Goal: Task Accomplishment & Management: Understand process/instructions

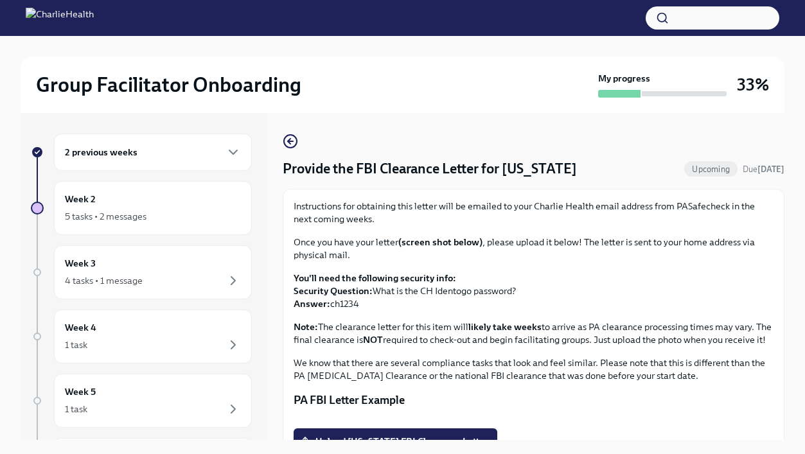
scroll to position [22, 0]
click at [180, 206] on div "Week 2 6 tasks • 2 messages" at bounding box center [153, 208] width 176 height 32
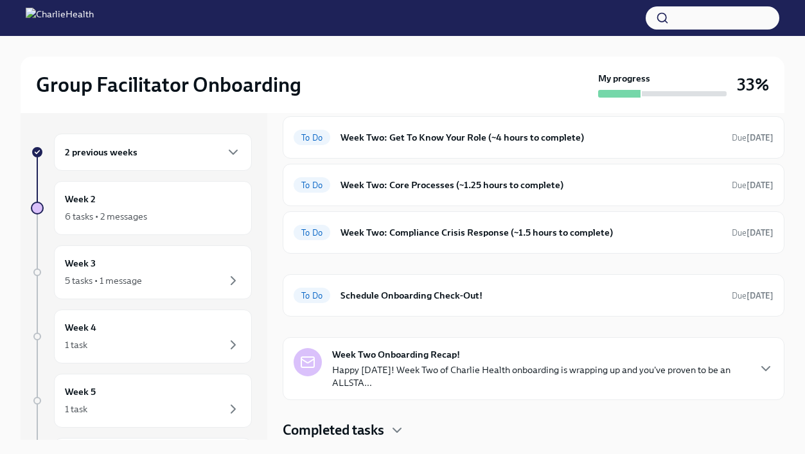
scroll to position [66, 0]
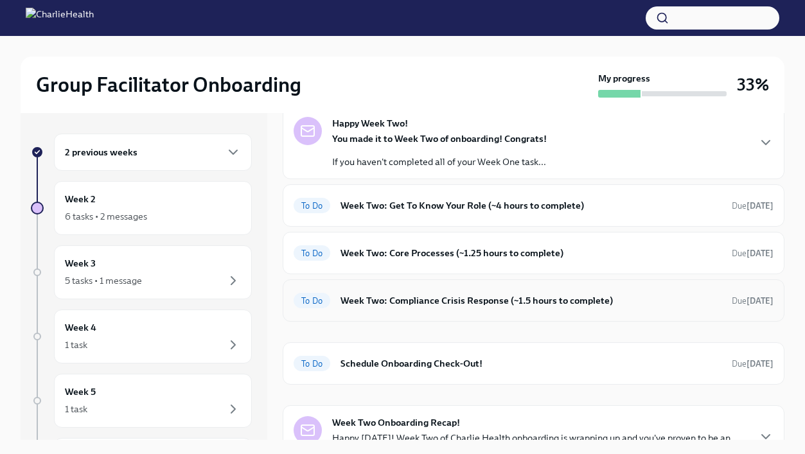
click at [503, 301] on h6 "Week Two: Compliance Crisis Response (~1.5 hours to complete)" at bounding box center [531, 301] width 381 height 14
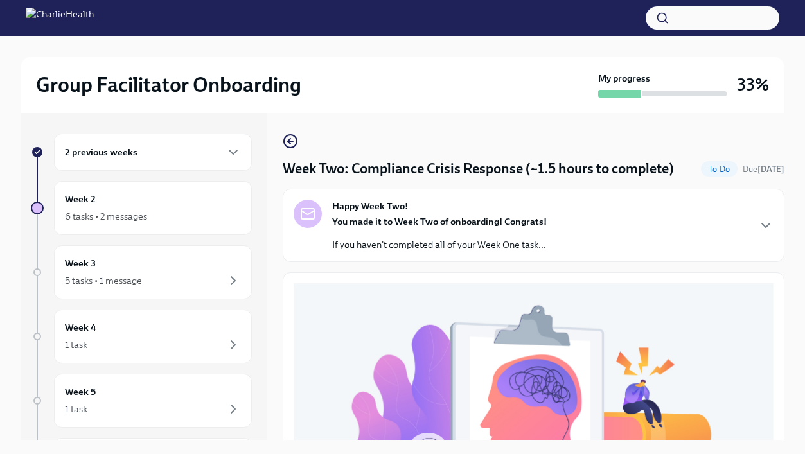
click at [504, 238] on div "You made it to Week Two of onboarding! Congrats! If you haven't completed all o…" at bounding box center [439, 233] width 215 height 36
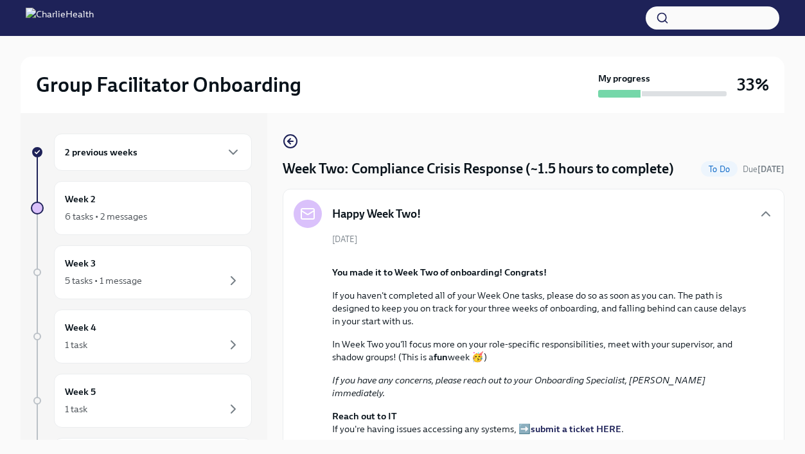
click at [695, 202] on div "Happy Week Two!" at bounding box center [534, 214] width 480 height 28
click at [762, 210] on icon "button" at bounding box center [765, 213] width 15 height 15
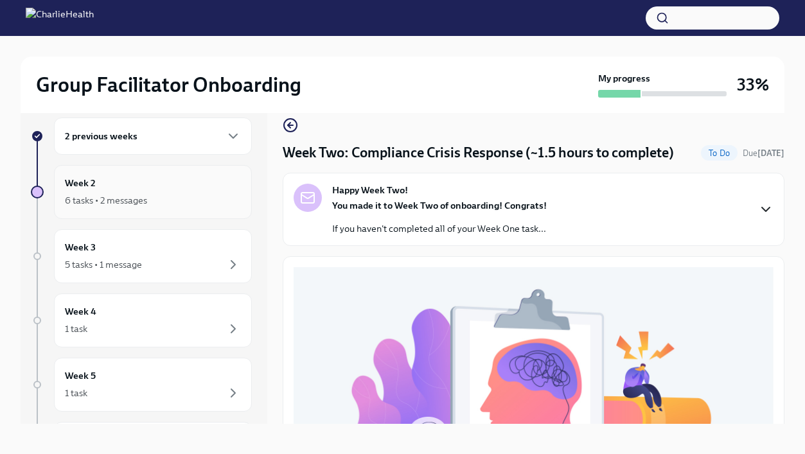
click at [205, 199] on div "6 tasks • 2 messages" at bounding box center [153, 200] width 176 height 15
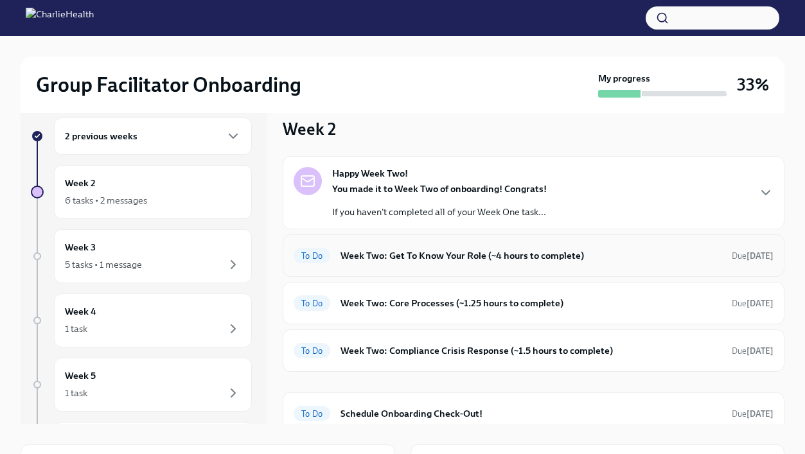
click at [379, 260] on h6 "Week Two: Get To Know Your Role (~4 hours to complete)" at bounding box center [531, 256] width 381 height 14
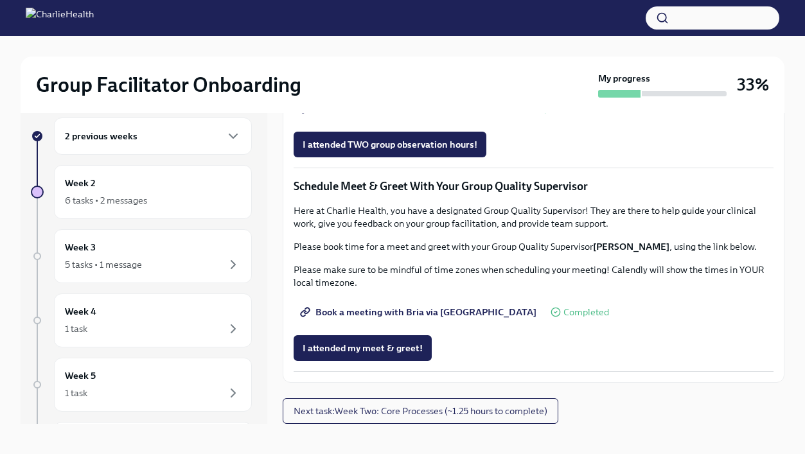
scroll to position [1091, 0]
click at [365, 115] on span "Complete this form to schedule your observations" at bounding box center [415, 108] width 224 height 13
click at [217, 260] on div "5 tasks • 1 message" at bounding box center [153, 264] width 176 height 15
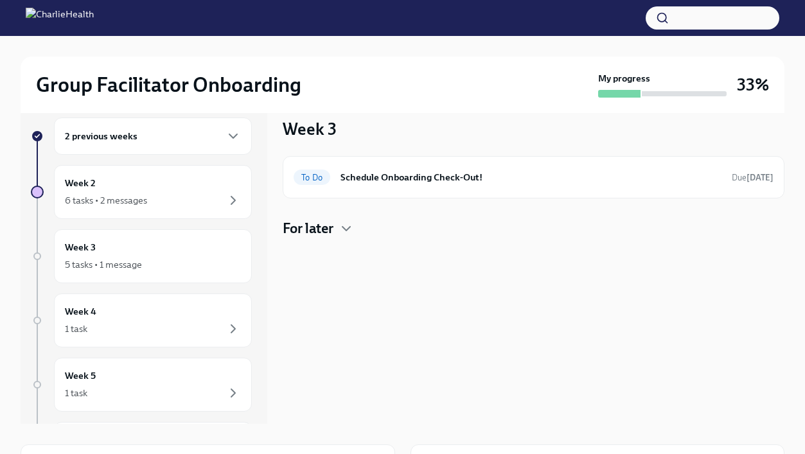
click at [320, 230] on h4 "For later" at bounding box center [308, 228] width 51 height 19
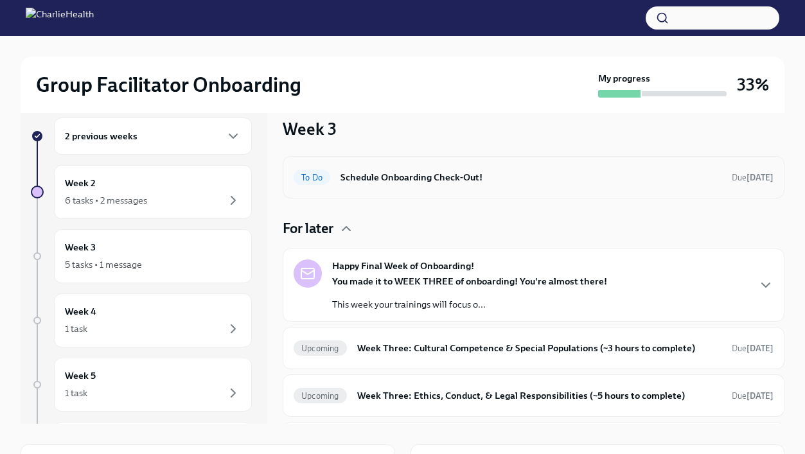
click at [369, 175] on h6 "Schedule Onboarding Check-Out!" at bounding box center [531, 177] width 381 height 14
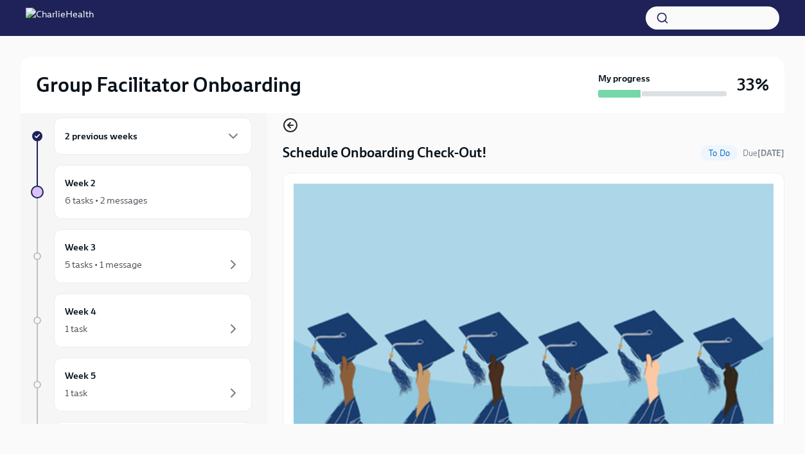
click at [294, 123] on icon "button" at bounding box center [290, 125] width 15 height 15
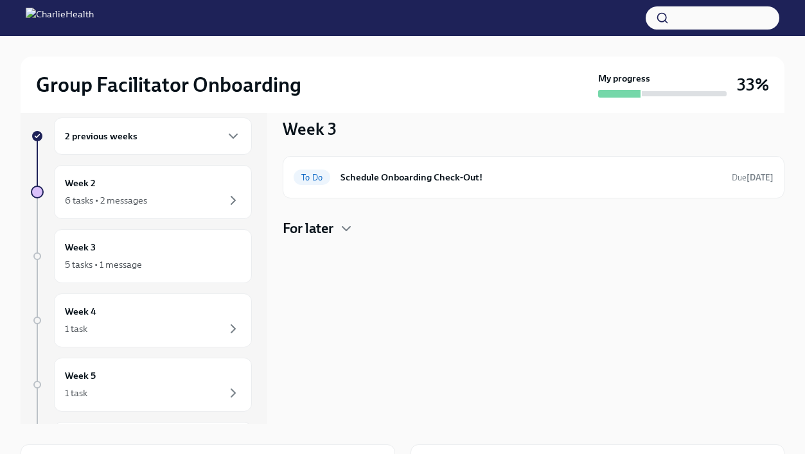
click at [336, 230] on div "For later" at bounding box center [534, 228] width 502 height 19
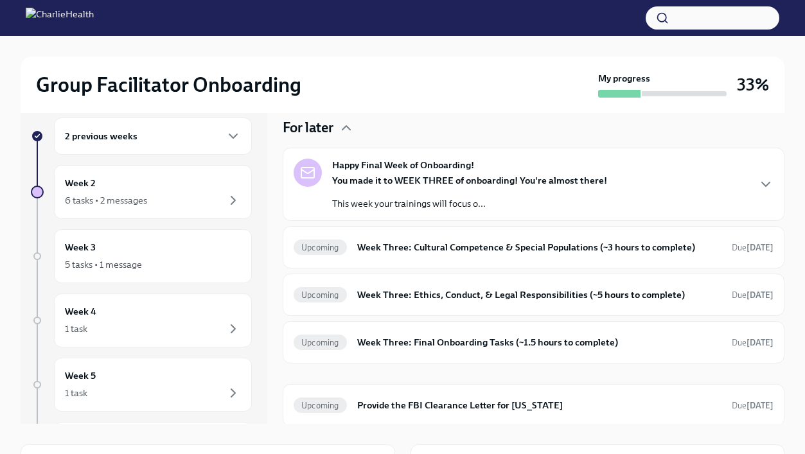
scroll to position [103, 0]
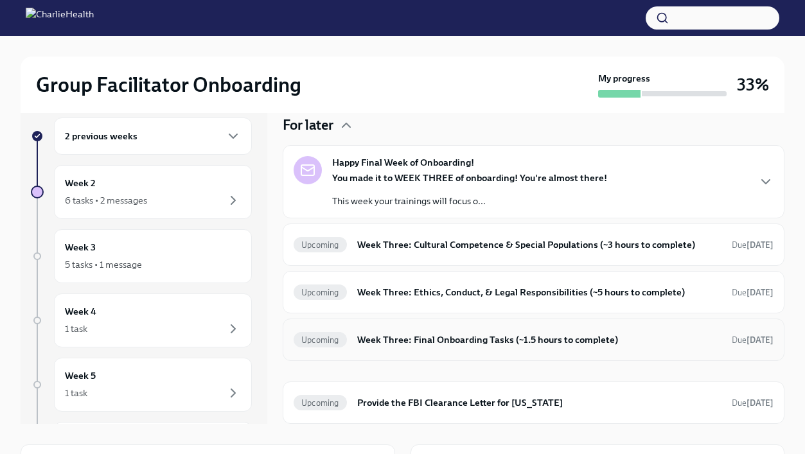
click at [383, 339] on h6 "Week Three: Final Onboarding Tasks (~1.5 hours to complete)" at bounding box center [539, 340] width 364 height 14
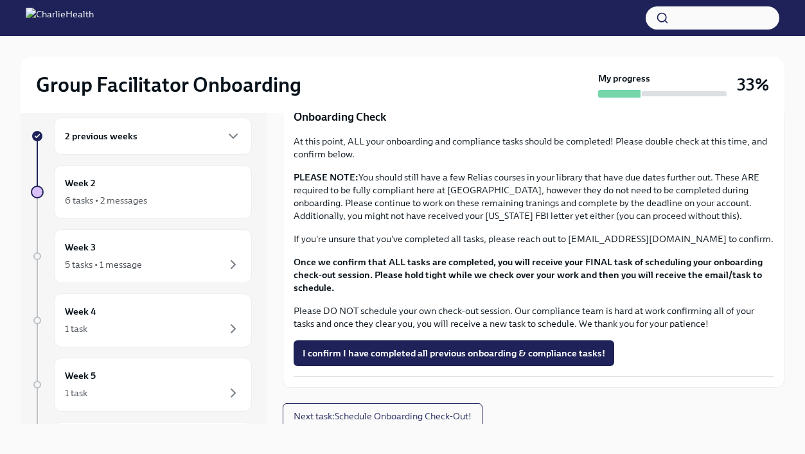
scroll to position [1006, 0]
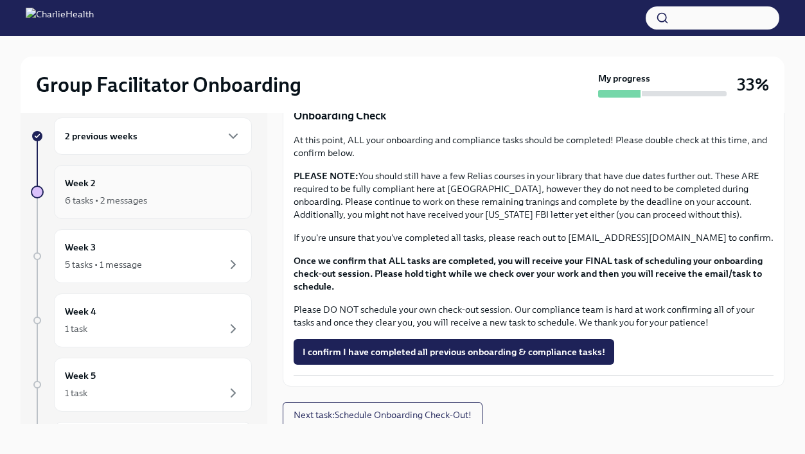
click at [190, 198] on div "6 tasks • 2 messages" at bounding box center [153, 200] width 176 height 15
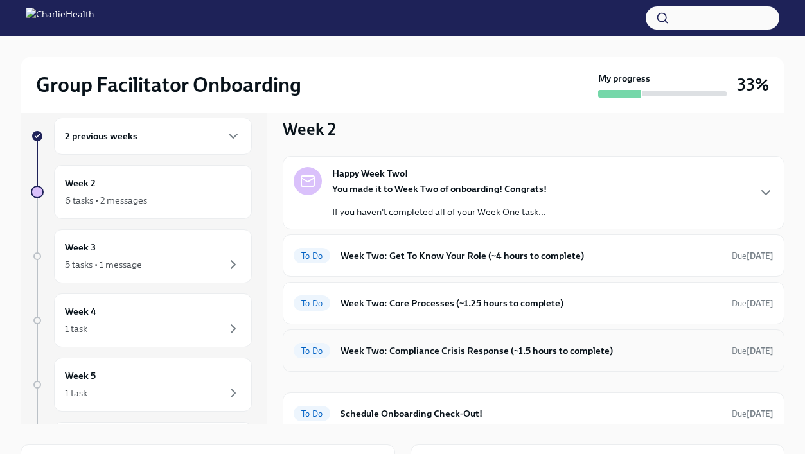
click at [378, 359] on div "To Do Week Two: Compliance Crisis Response (~1.5 hours to complete) Due in 2 da…" at bounding box center [534, 351] width 480 height 21
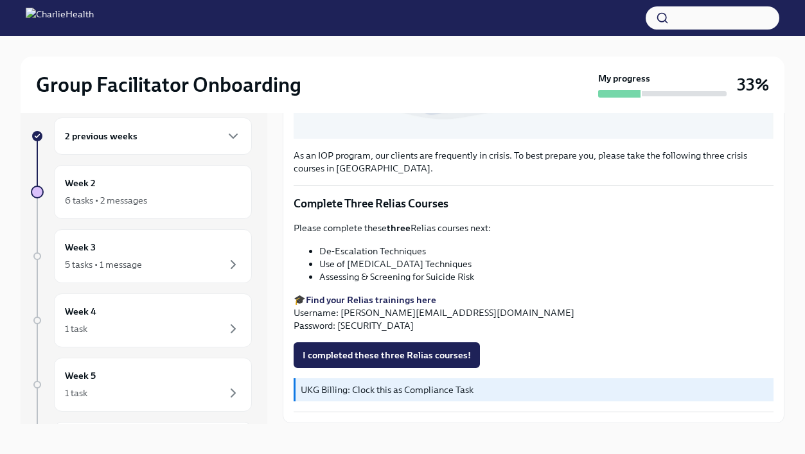
scroll to position [422, 0]
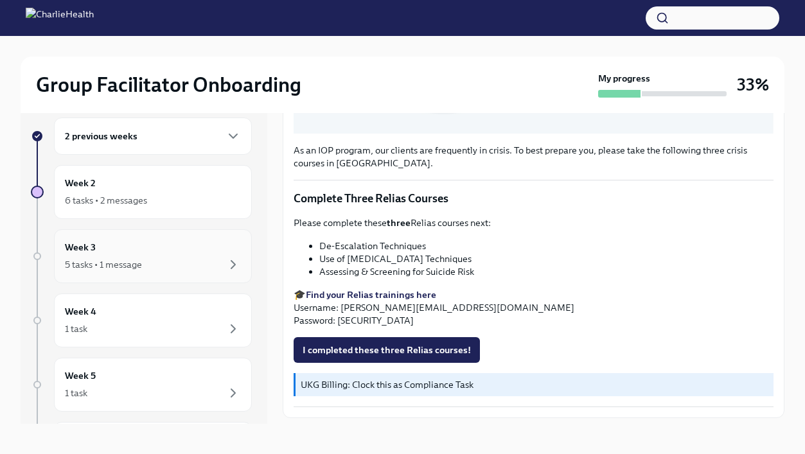
click at [176, 265] on div "5 tasks • 1 message" at bounding box center [153, 264] width 176 height 15
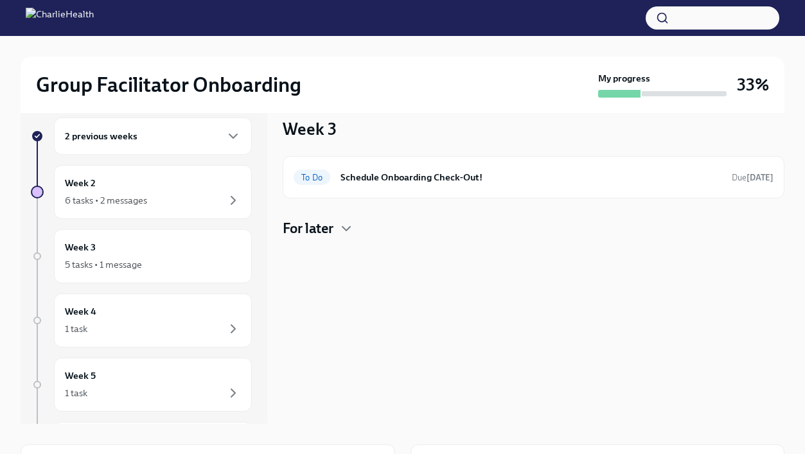
click at [317, 231] on h4 "For later" at bounding box center [308, 228] width 51 height 19
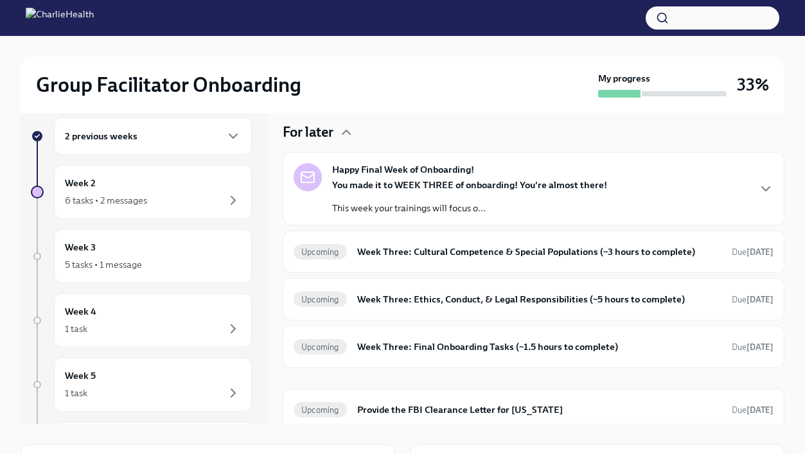
scroll to position [97, 0]
click at [400, 307] on div "Upcoming Week Three: Ethics, Conduct, & Legal Responsibilities (~5 hours to com…" at bounding box center [534, 299] width 480 height 21
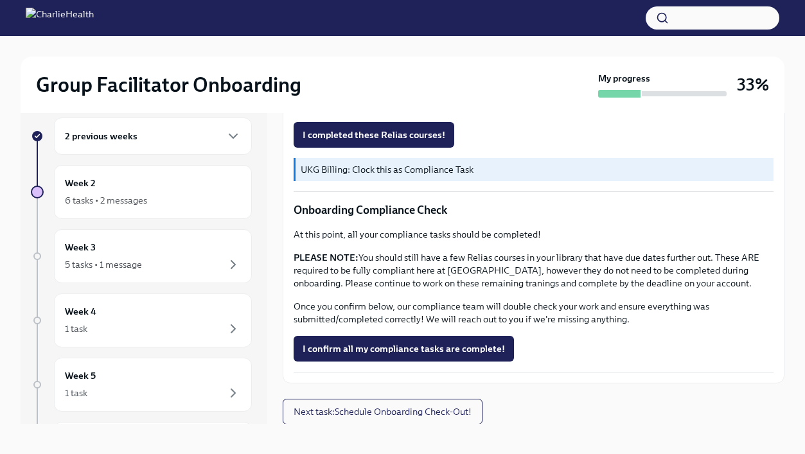
scroll to position [22, 0]
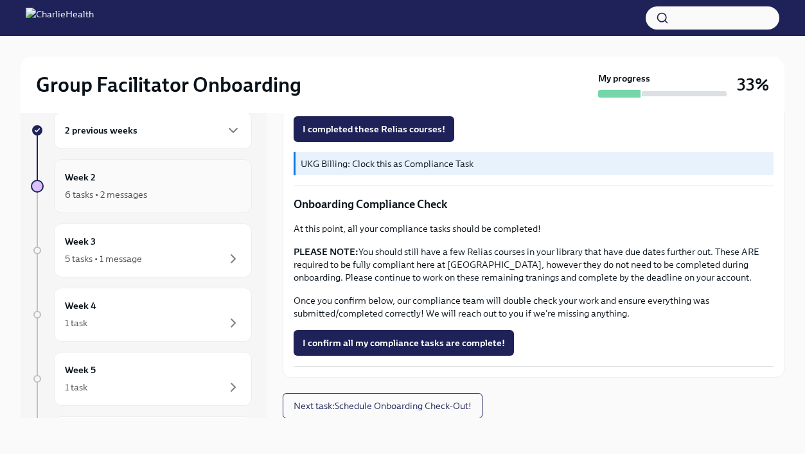
click at [179, 183] on div "Week 2 6 tasks • 2 messages" at bounding box center [153, 186] width 176 height 32
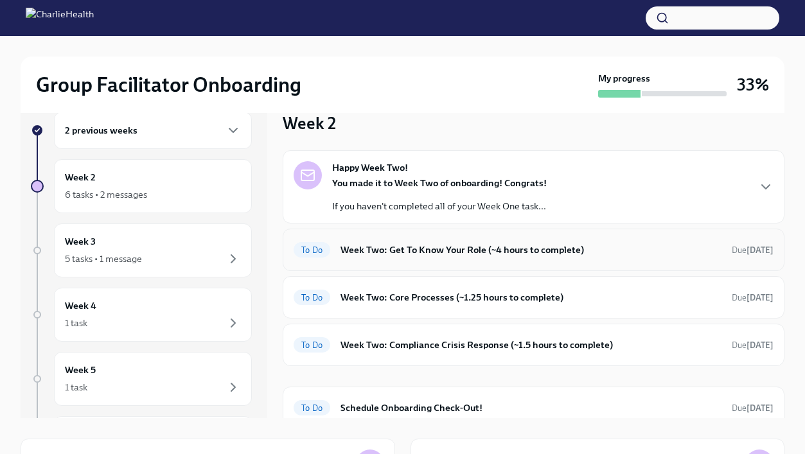
click at [349, 254] on h6 "Week Two: Get To Know Your Role (~4 hours to complete)" at bounding box center [531, 250] width 381 height 14
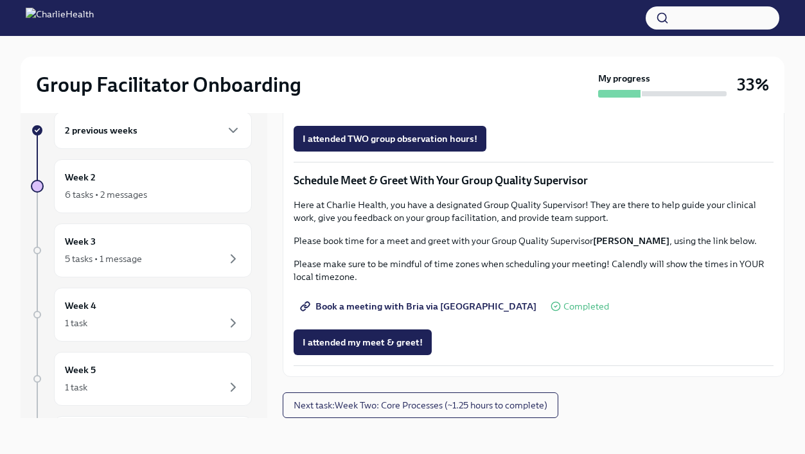
scroll to position [1182, 0]
click at [224, 258] on div "5 tasks • 1 message" at bounding box center [153, 258] width 176 height 15
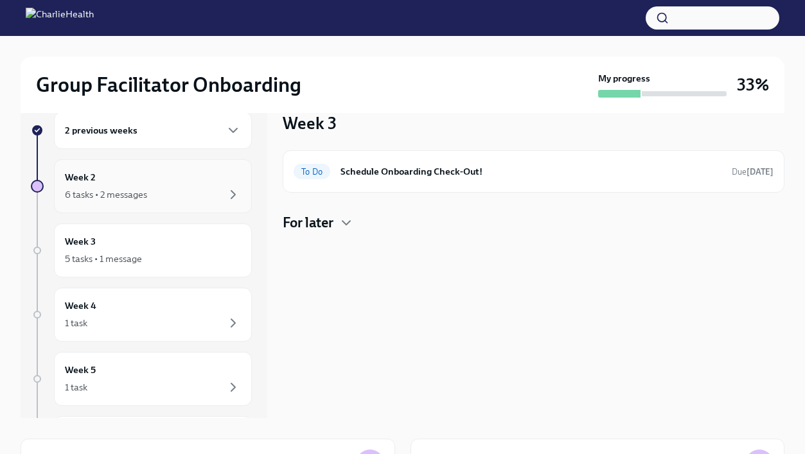
click at [201, 191] on div "6 tasks • 2 messages" at bounding box center [153, 194] width 176 height 15
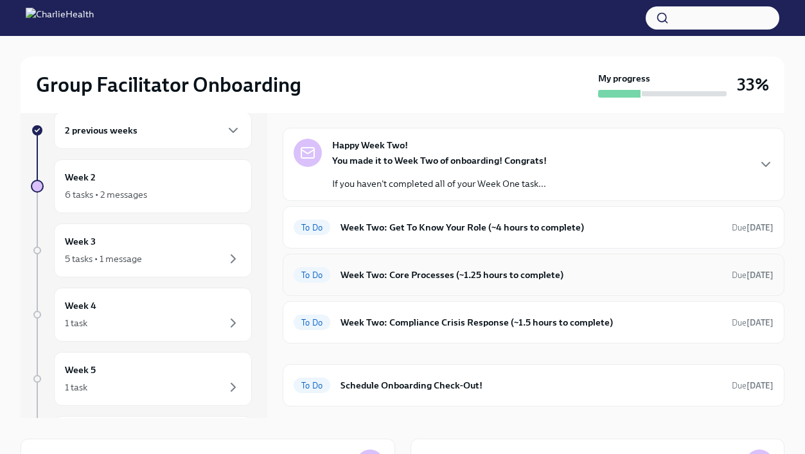
scroll to position [27, 0]
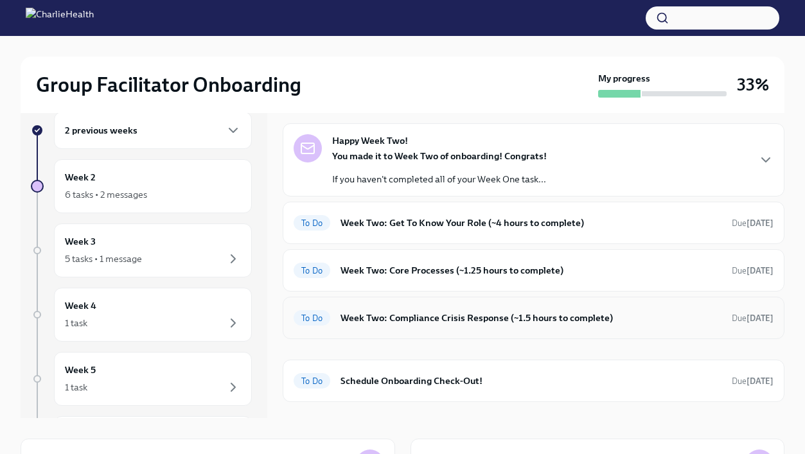
click at [404, 325] on div "To Do Week Two: Compliance Crisis Response (~1.5 hours to complete) Due in 2 da…" at bounding box center [534, 318] width 480 height 21
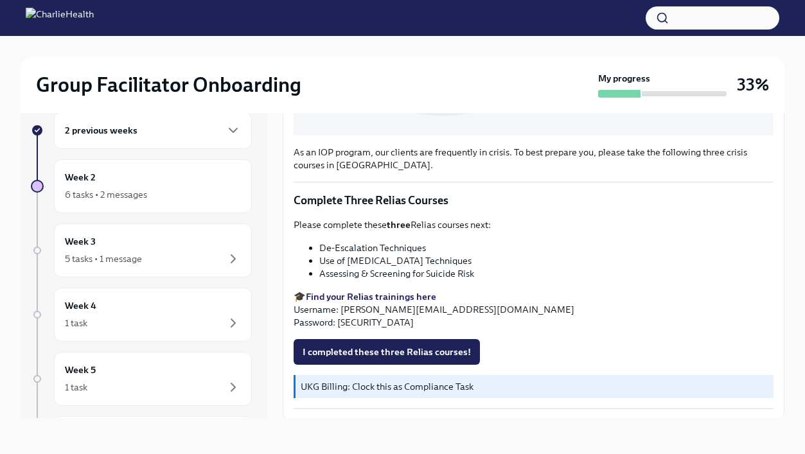
scroll to position [414, 0]
click at [222, 200] on div "6 tasks • 2 messages" at bounding box center [153, 194] width 176 height 15
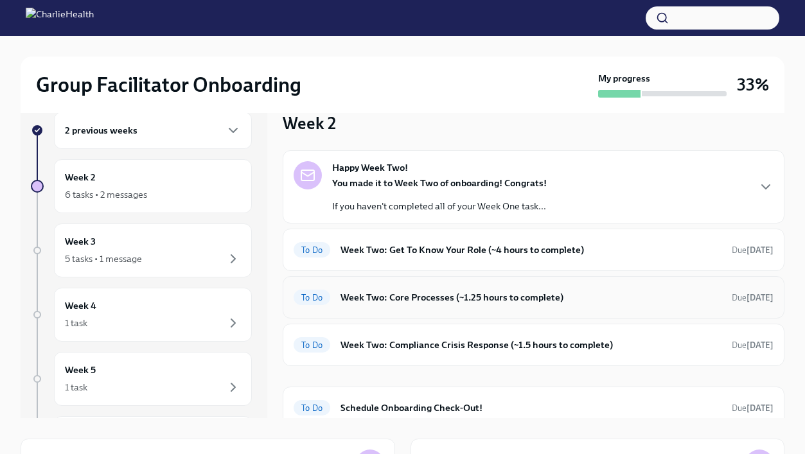
click at [403, 303] on h6 "Week Two: Core Processes (~1.25 hours to complete)" at bounding box center [531, 297] width 381 height 14
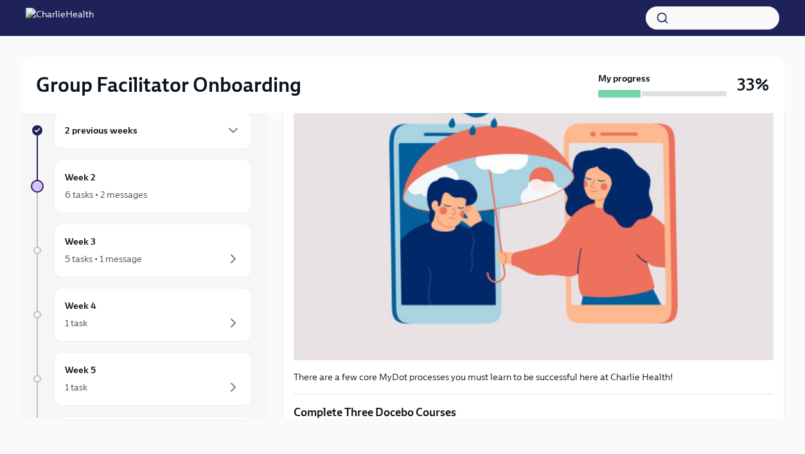
scroll to position [463, 0]
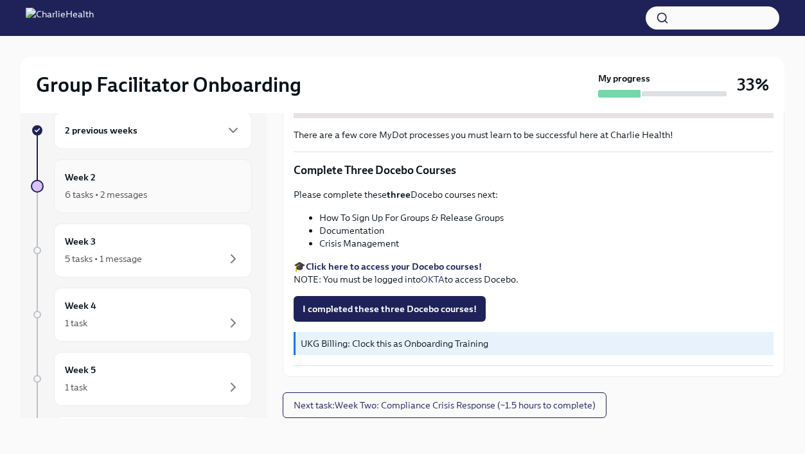
click at [193, 188] on div "6 tasks • 2 messages" at bounding box center [153, 194] width 176 height 15
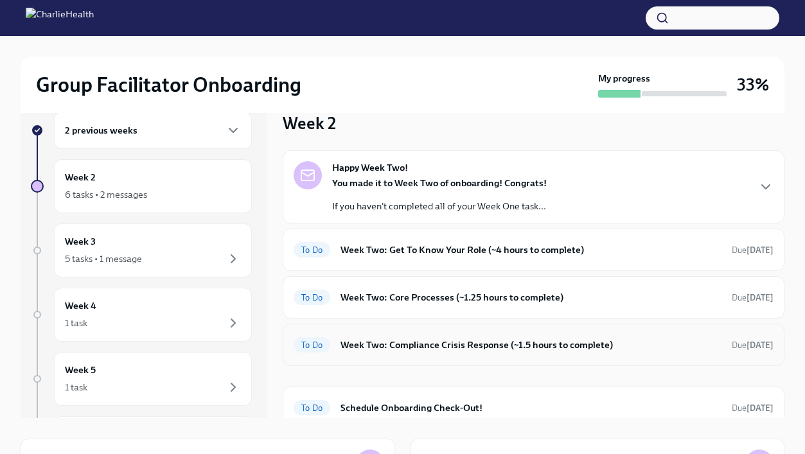
click at [391, 344] on h6 "Week Two: Compliance Crisis Response (~1.5 hours to complete)" at bounding box center [531, 345] width 381 height 14
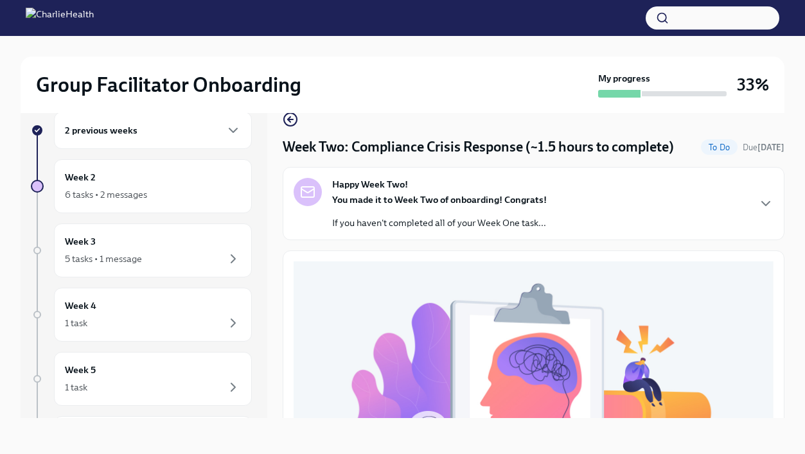
scroll to position [457, 0]
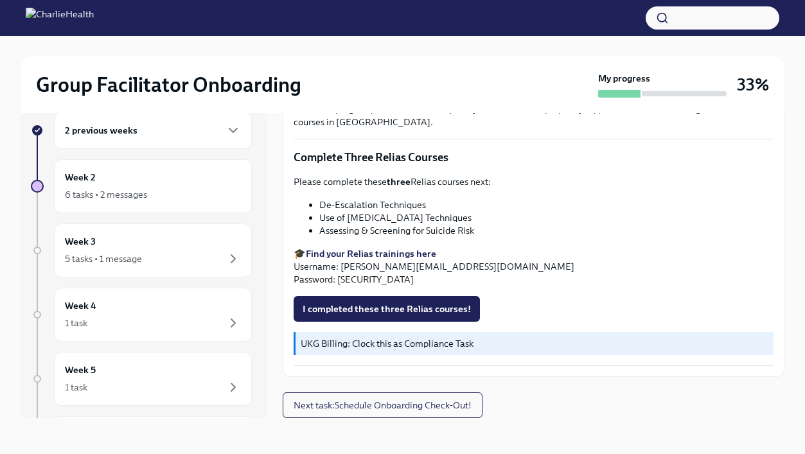
click at [373, 255] on strong "Find your Relias trainings here" at bounding box center [371, 254] width 130 height 12
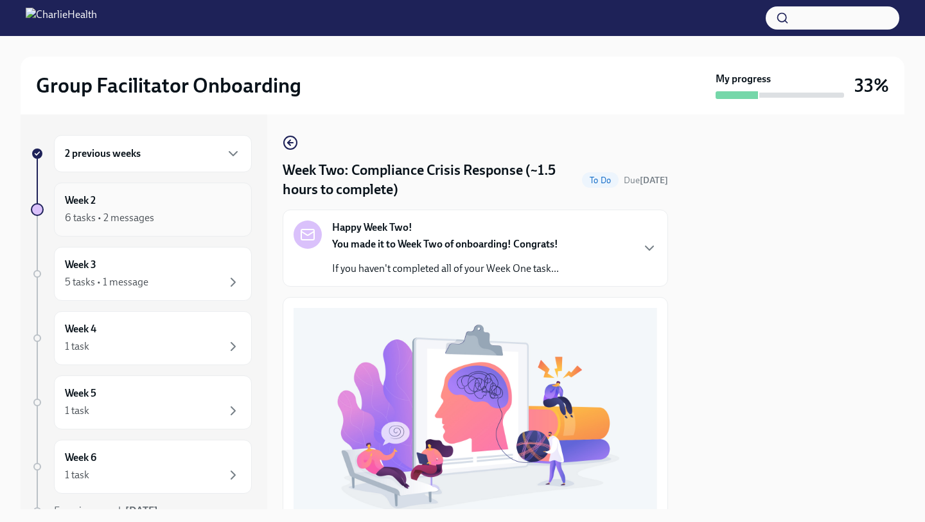
click at [191, 200] on div "Week 2 6 tasks • 2 messages" at bounding box center [153, 209] width 176 height 32
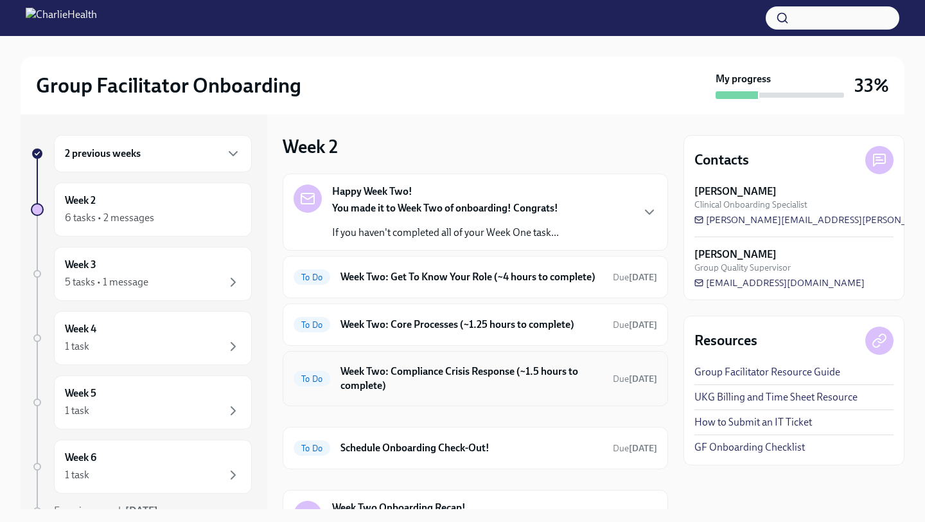
click at [513, 393] on h6 "Week Two: Compliance Crisis Response (~1.5 hours to complete)" at bounding box center [472, 378] width 262 height 28
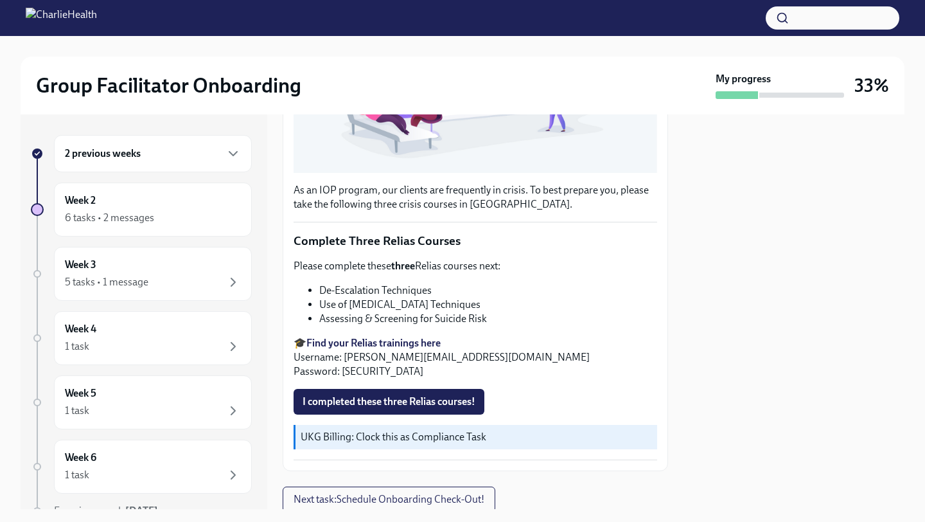
scroll to position [381, 0]
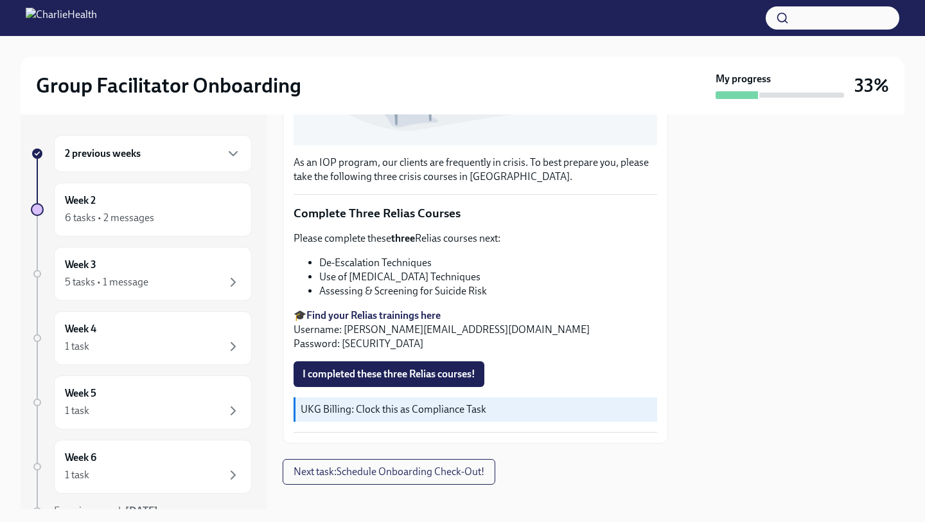
click at [191, 151] on div "2 previous weeks" at bounding box center [153, 153] width 176 height 15
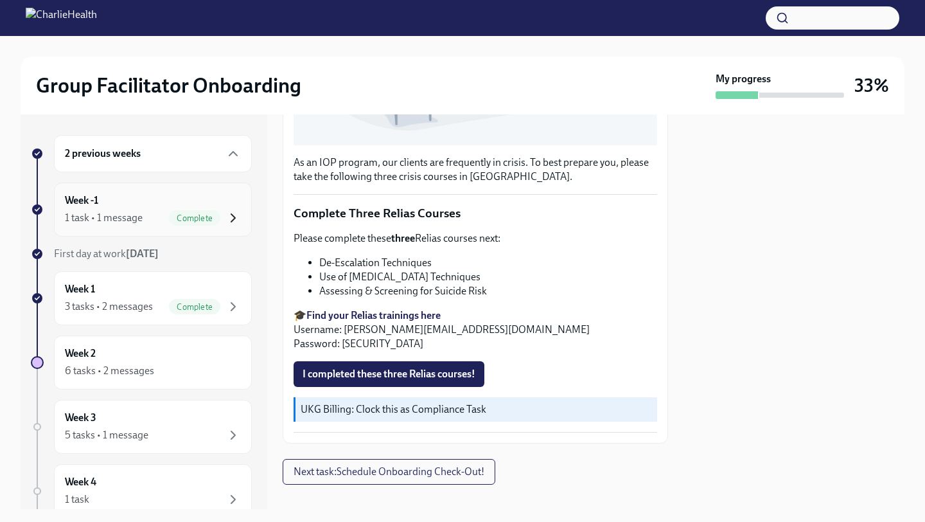
click at [228, 217] on icon "button" at bounding box center [233, 217] width 15 height 15
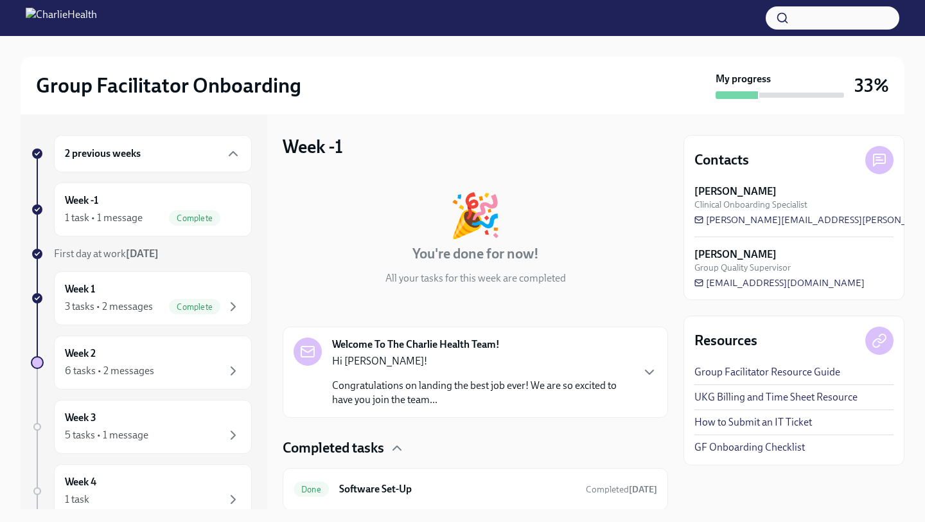
scroll to position [42, 0]
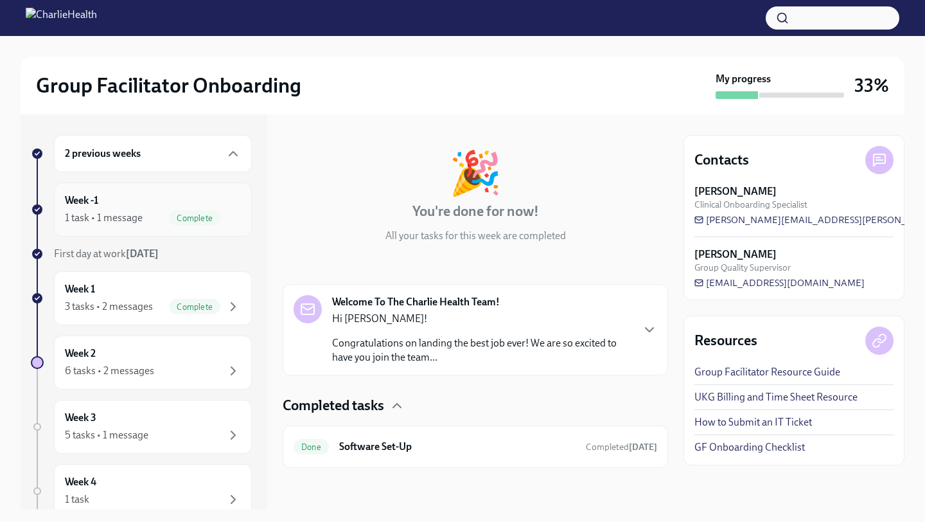
click at [222, 217] on div "Complete" at bounding box center [205, 217] width 72 height 15
click at [235, 300] on icon "button" at bounding box center [233, 306] width 15 height 15
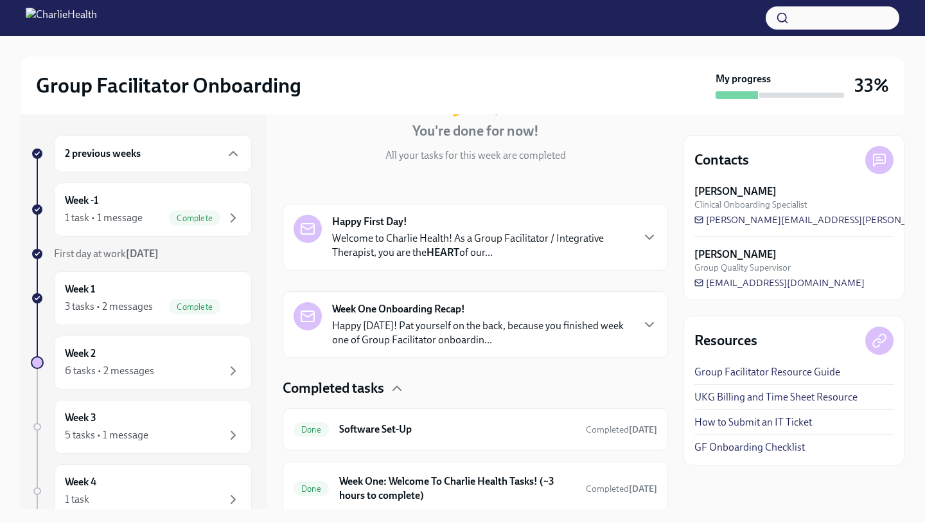
scroll to position [236, 0]
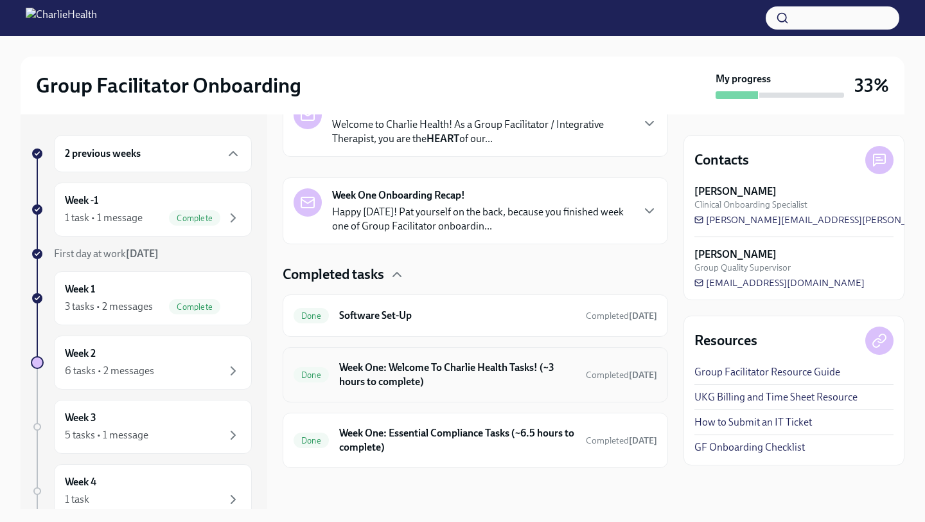
click at [495, 386] on h6 "Week One: Welcome To Charlie Health Tasks! (~3 hours to complete)" at bounding box center [457, 374] width 236 height 28
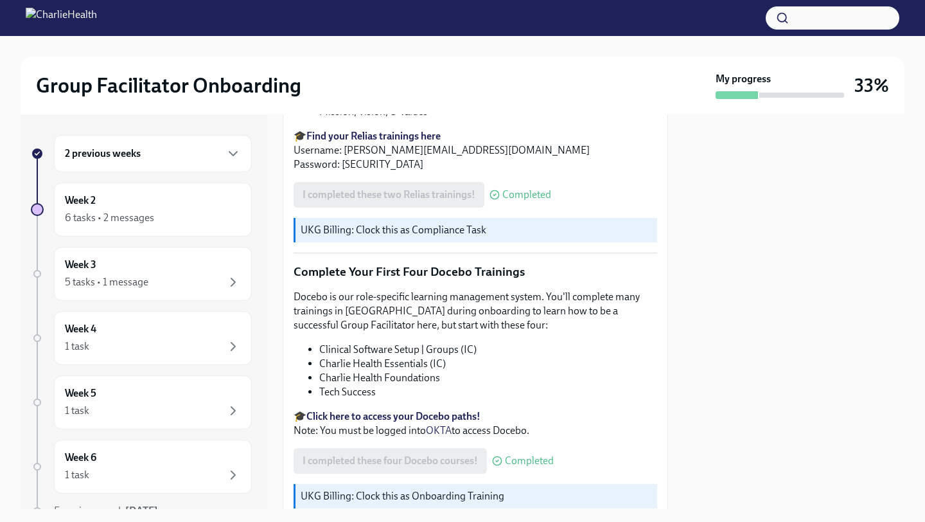
scroll to position [1634, 0]
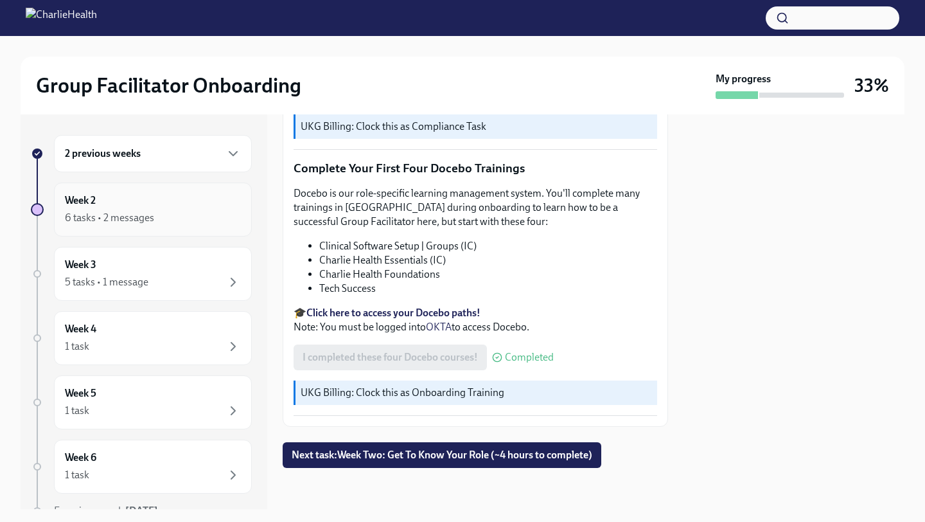
click at [226, 220] on icon "button" at bounding box center [233, 217] width 15 height 15
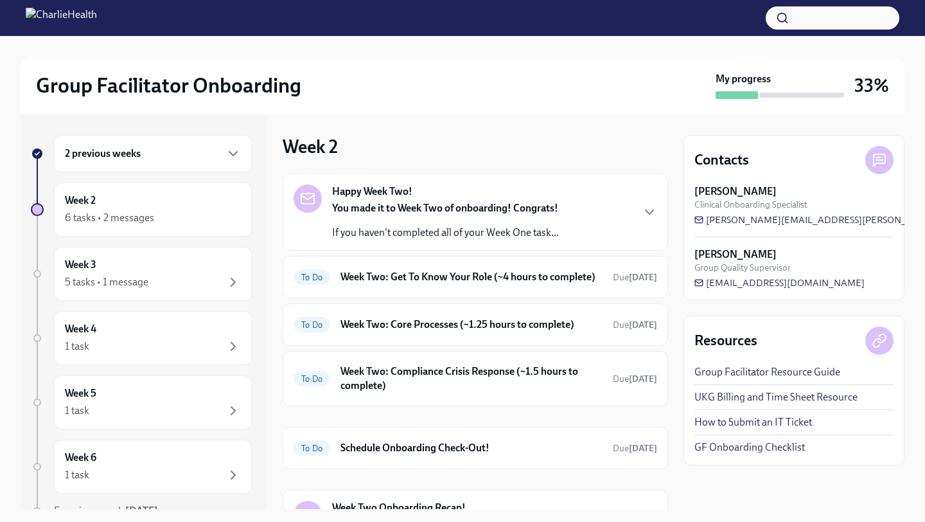
click at [212, 156] on div "2 previous weeks" at bounding box center [153, 153] width 176 height 15
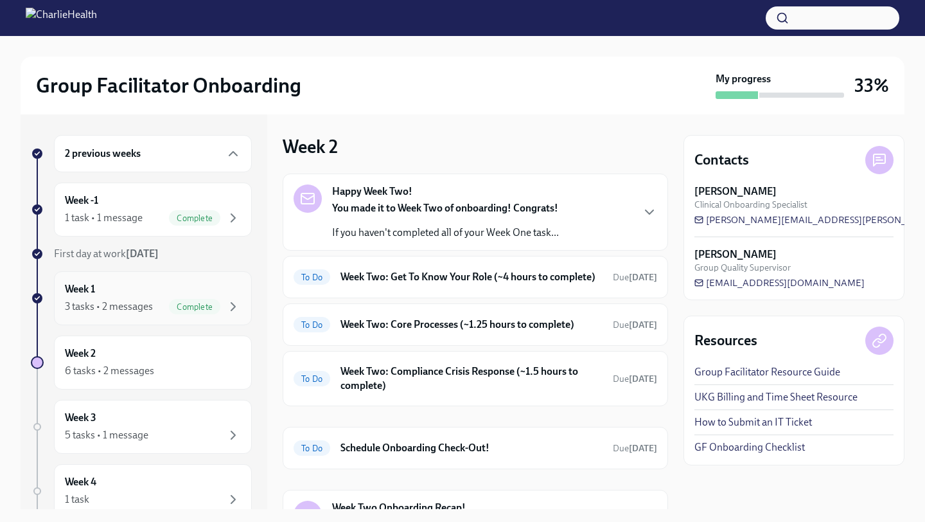
click at [227, 292] on div "Week 1 3 tasks • 2 messages Complete" at bounding box center [153, 298] width 176 height 32
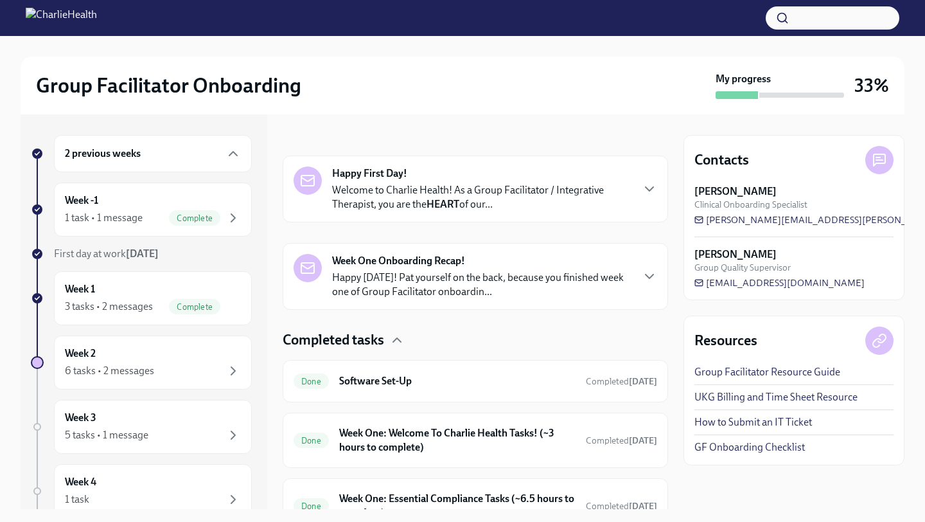
scroll to position [236, 0]
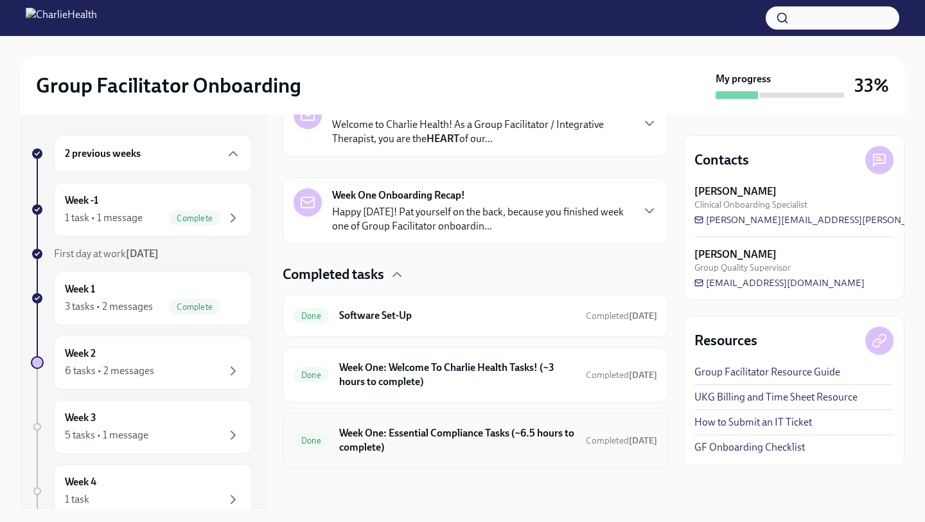
click at [436, 436] on h6 "Week One: Essential Compliance Tasks (~6.5 hours to complete)" at bounding box center [457, 440] width 236 height 28
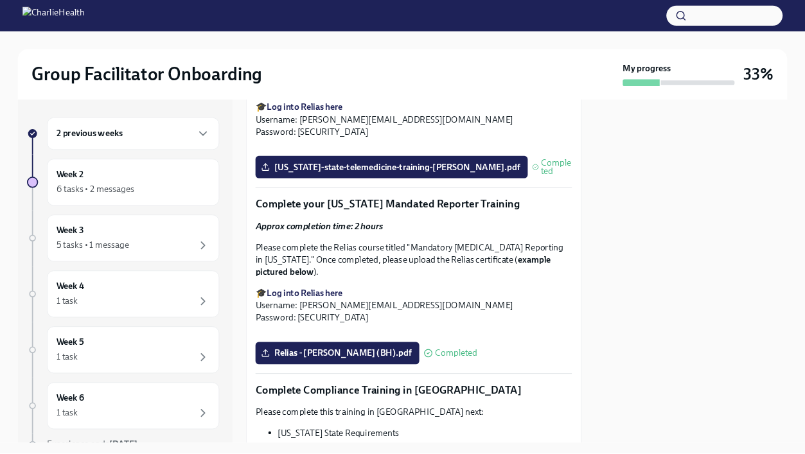
scroll to position [2075, 0]
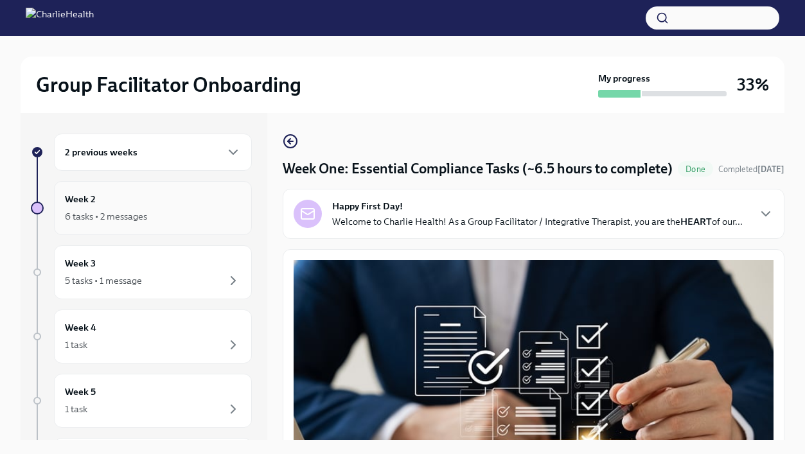
click at [184, 221] on div "6 tasks • 2 messages" at bounding box center [153, 216] width 176 height 15
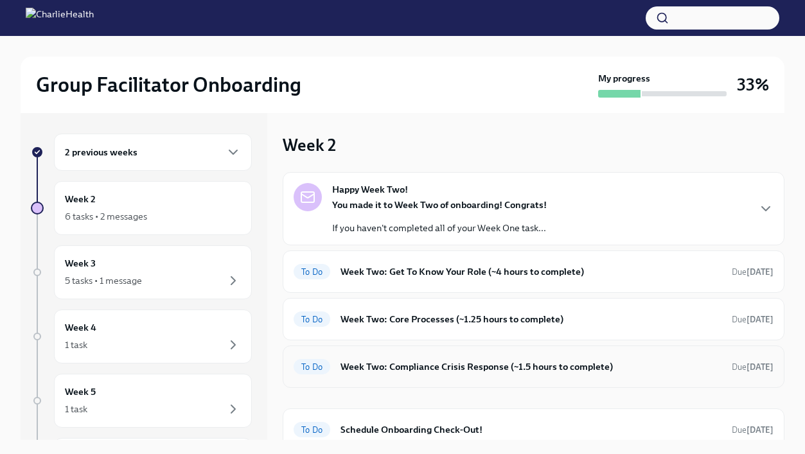
click at [441, 380] on div "To Do Week Two: Compliance Crisis Response (~1.5 hours to complete) Due in 2 da…" at bounding box center [534, 367] width 502 height 42
click at [449, 369] on h6 "Week Two: Compliance Crisis Response (~1.5 hours to complete)" at bounding box center [531, 367] width 381 height 14
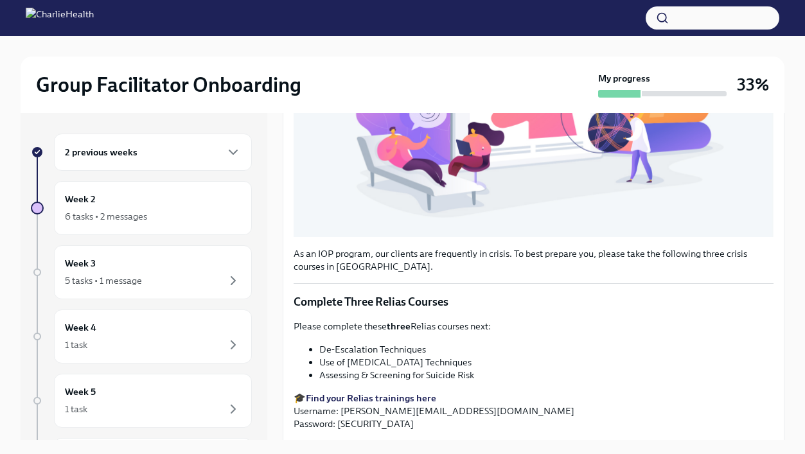
scroll to position [457, 0]
